Goal: Information Seeking & Learning: Learn about a topic

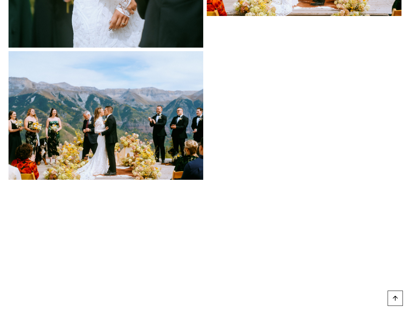
scroll to position [6615, 0]
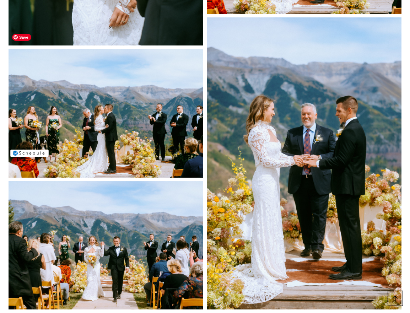
click at [106, 98] on img at bounding box center [106, 113] width 194 height 128
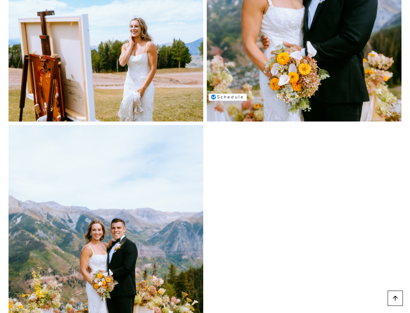
scroll to position [7069, 0]
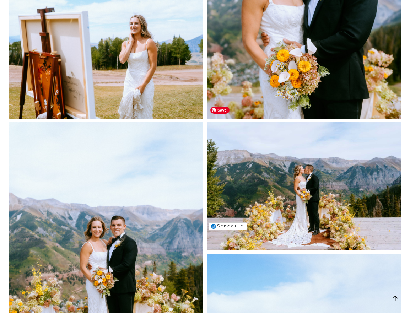
drag, startPoint x: 285, startPoint y: 192, endPoint x: 464, endPoint y: 117, distance: 194.2
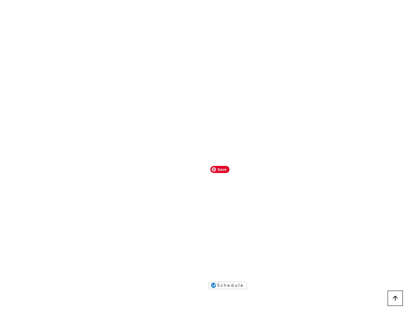
scroll to position [8170, 0]
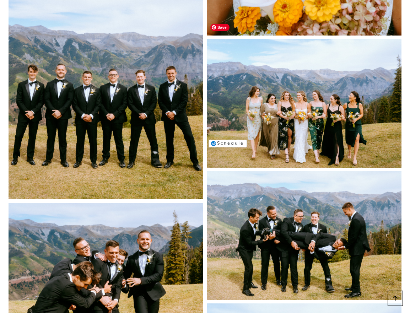
drag, startPoint x: 280, startPoint y: 108, endPoint x: 474, endPoint y: 117, distance: 194.0
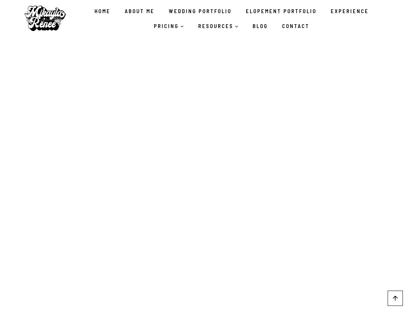
scroll to position [5135, 0]
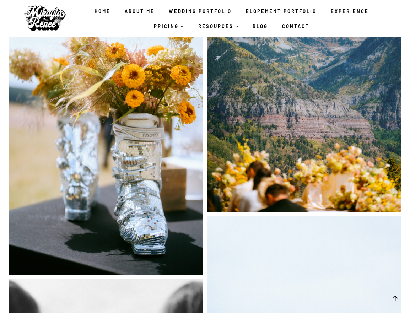
click at [259, 26] on link "Blog" at bounding box center [260, 25] width 29 height 15
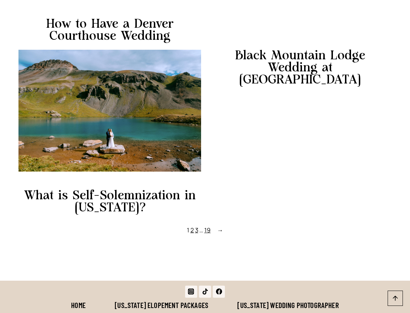
scroll to position [601, 0]
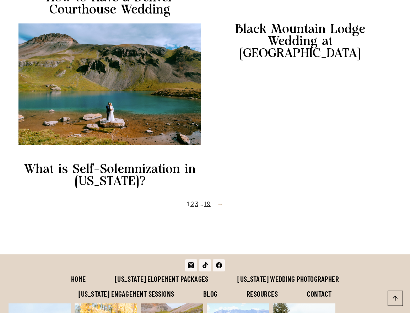
click at [220, 208] on span "→" at bounding box center [220, 204] width 6 height 10
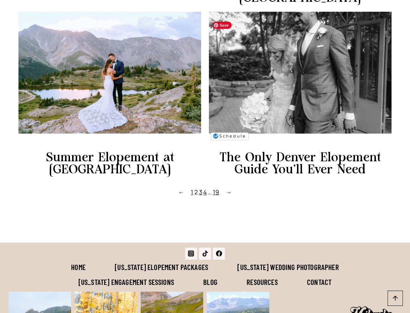
scroll to position [617, 0]
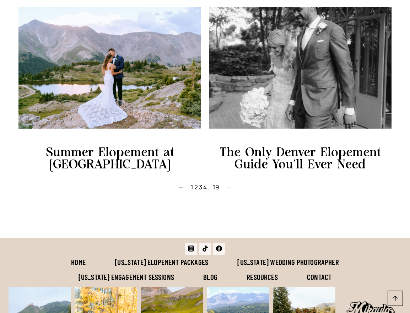
click at [224, 192] on link "→" at bounding box center [227, 187] width 10 height 10
